Goal: Information Seeking & Learning: Learn about a topic

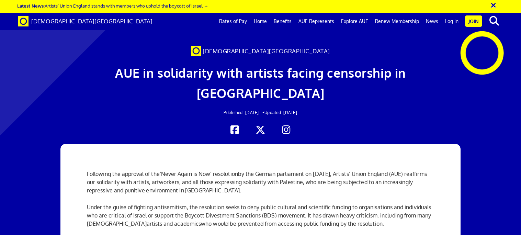
scroll to position [114, 0]
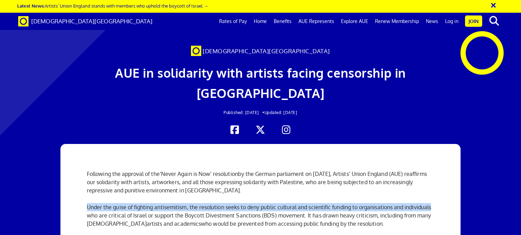
drag, startPoint x: 86, startPoint y: 104, endPoint x: 433, endPoint y: 106, distance: 347.5
drag, startPoint x: 85, startPoint y: 106, endPoint x: 146, endPoint y: 115, distance: 62.0
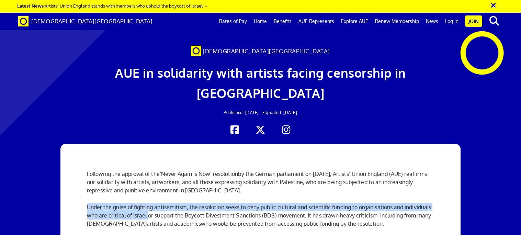
scroll to position [96, 0]
click at [155, 204] on span "Under the guise of fighting antisemitism, the resolution seeks to deny public c…" at bounding box center [259, 215] width 345 height 23
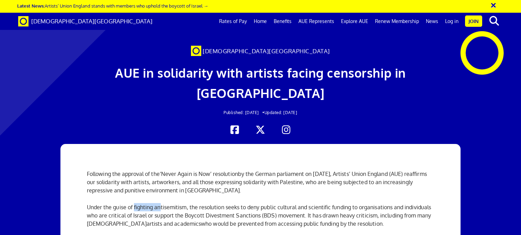
drag, startPoint x: 134, startPoint y: 108, endPoint x: 160, endPoint y: 109, distance: 26.1
click at [160, 204] on span "Under the guise of fighting antisemitism, the resolution seeks to deny public c…" at bounding box center [259, 215] width 345 height 23
click at [186, 204] on span "Under the guise of fighting antisemitism, the resolution seeks to deny public c…" at bounding box center [259, 215] width 345 height 23
drag, startPoint x: 186, startPoint y: 110, endPoint x: 134, endPoint y: 105, distance: 51.8
click at [134, 204] on span "Under the guise of fighting antisemitism, the resolution seeks to deny public c…" at bounding box center [259, 215] width 345 height 23
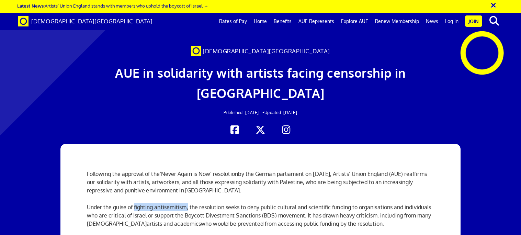
scroll to position [111, 0]
